Goal: Task Accomplishment & Management: Manage account settings

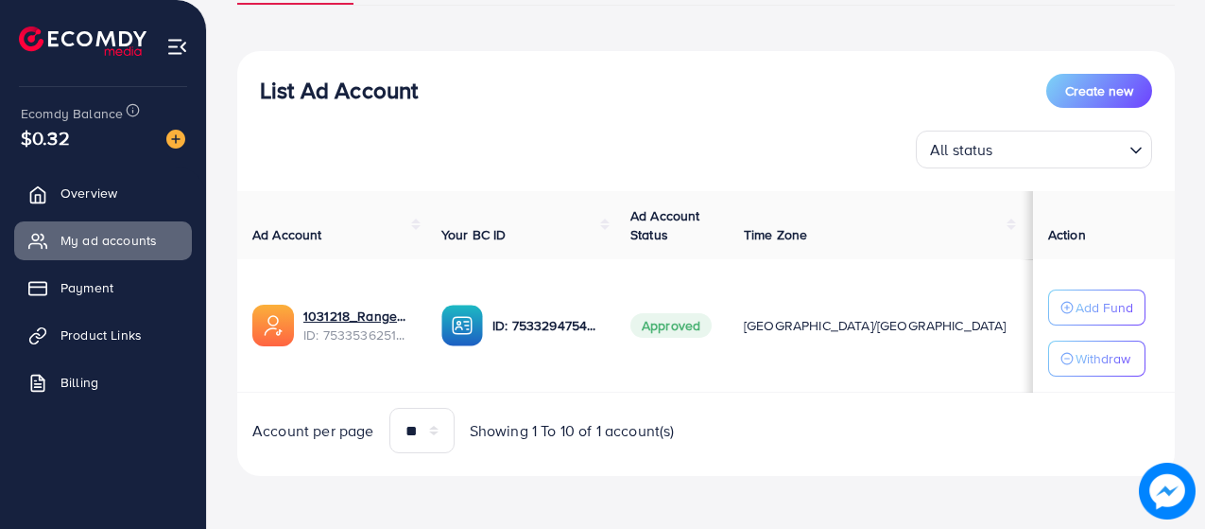
scroll to position [176, 0]
click at [1082, 307] on p "Add Fund" at bounding box center [1105, 307] width 58 height 23
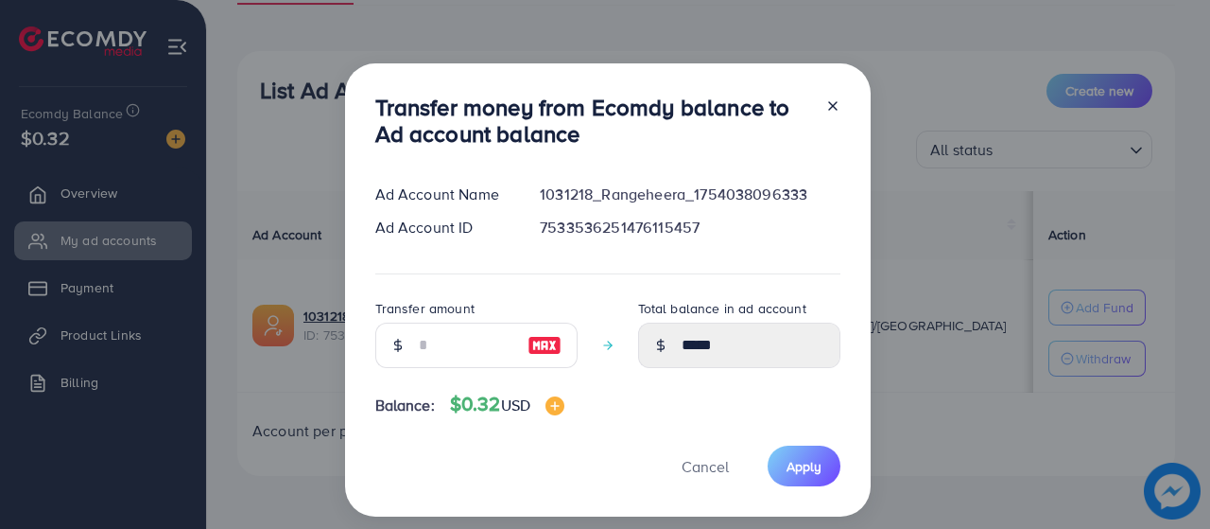
click at [825, 109] on icon at bounding box center [832, 105] width 15 height 15
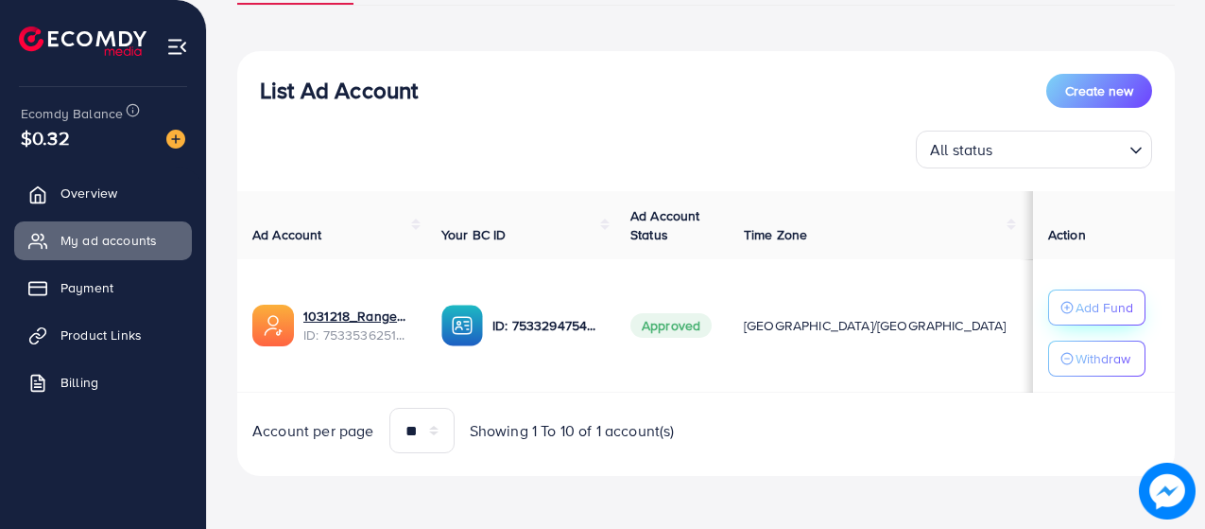
click at [1102, 295] on button "Add Fund" at bounding box center [1096, 307] width 97 height 36
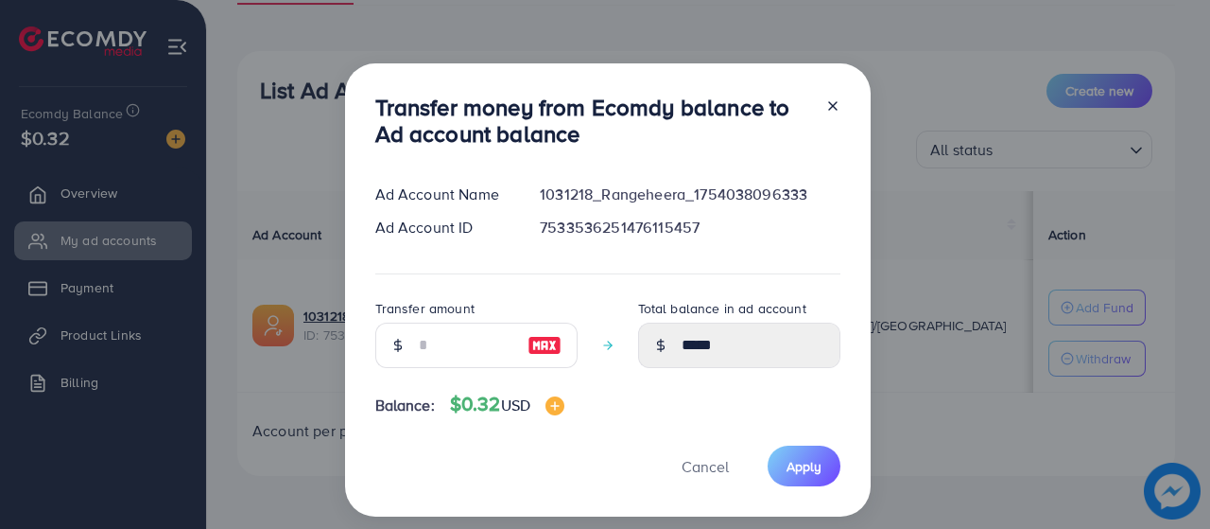
click at [542, 356] on div at bounding box center [544, 344] width 65 height 45
click at [542, 349] on div at bounding box center [544, 344] width 65 height 45
click at [542, 348] on img at bounding box center [545, 345] width 34 height 23
type input "*"
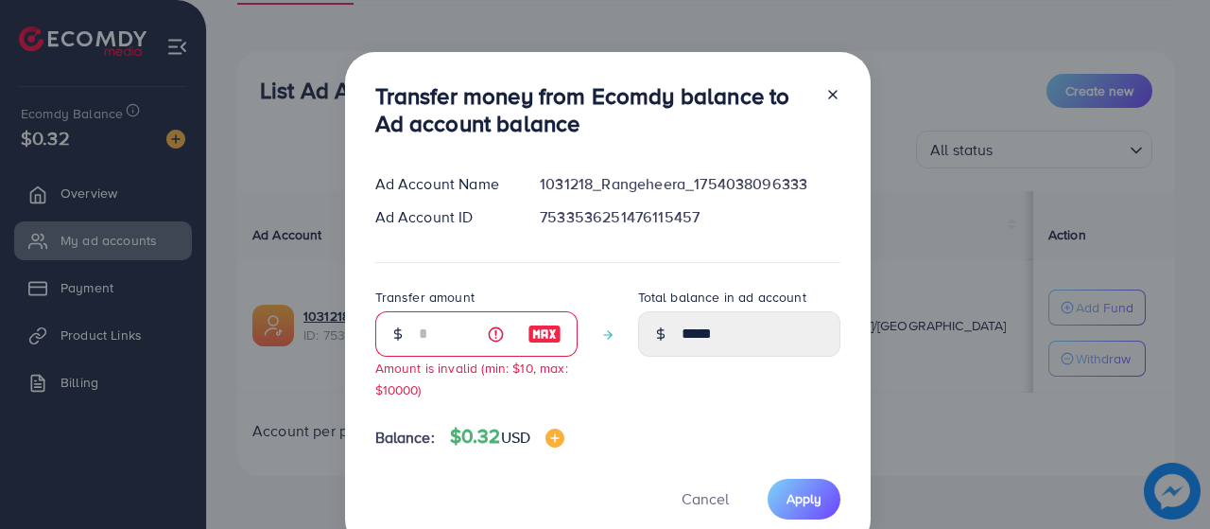
drag, startPoint x: 837, startPoint y: 83, endPoint x: 823, endPoint y: 96, distance: 18.7
click at [834, 85] on div at bounding box center [825, 113] width 30 height 62
click at [825, 96] on icon at bounding box center [832, 94] width 15 height 15
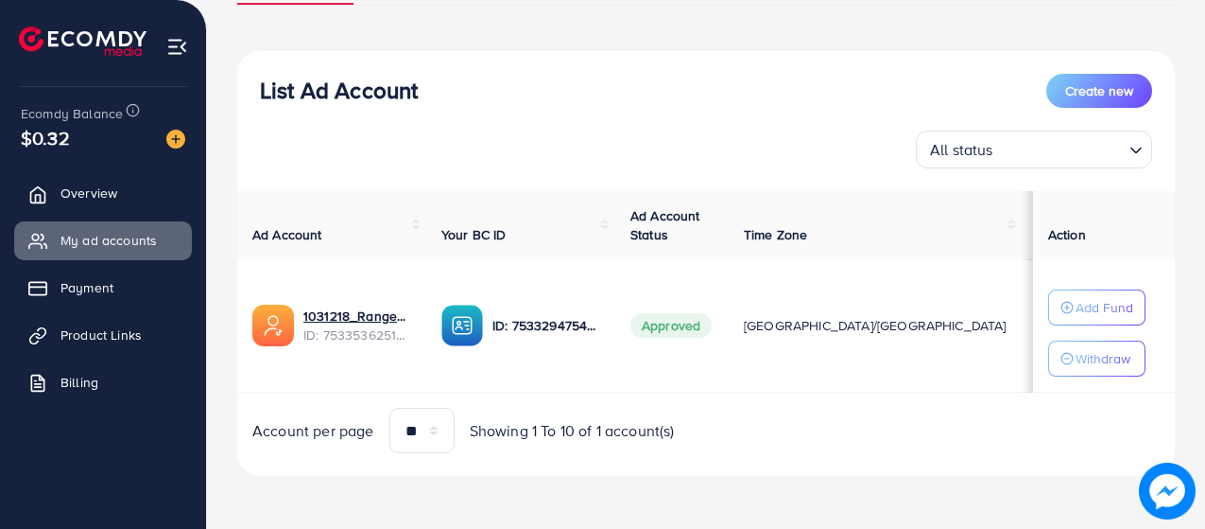
scroll to position [119, 0]
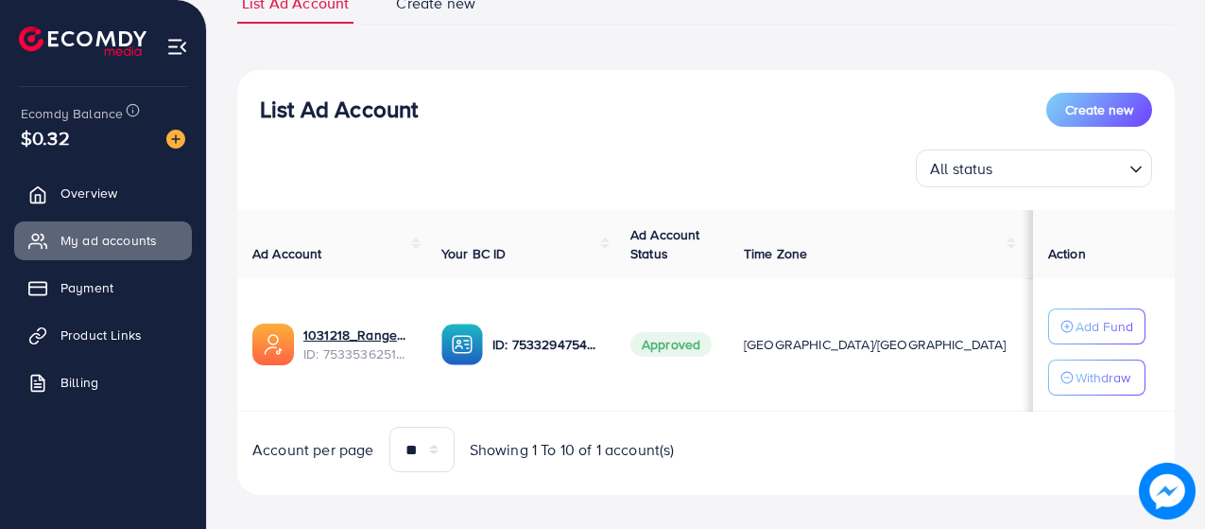
scroll to position [176, 0]
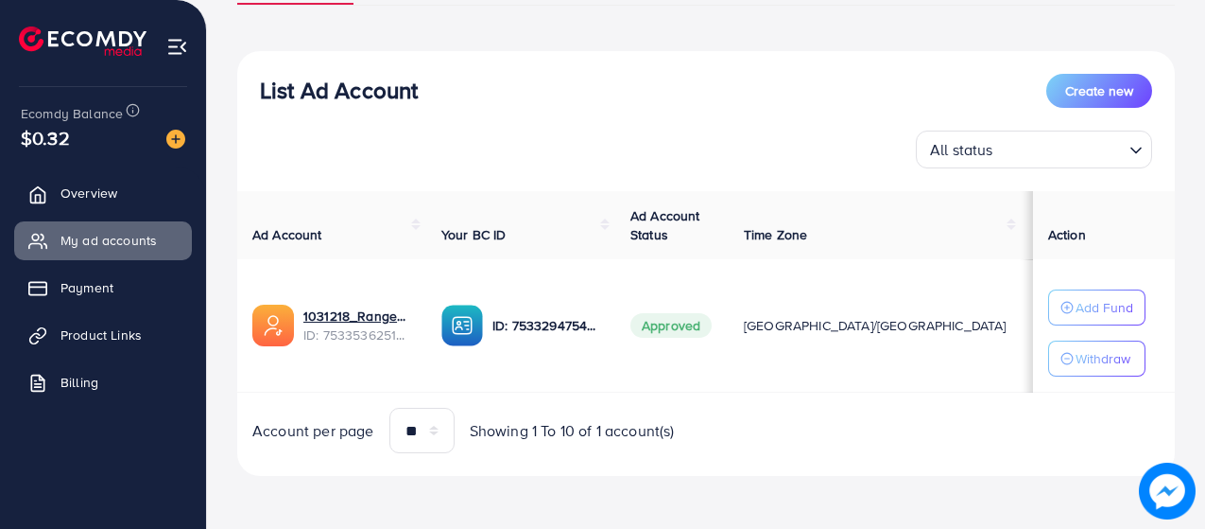
click at [712, 326] on span "Approved" at bounding box center [671, 325] width 81 height 25
